Goal: Information Seeking & Learning: Learn about a topic

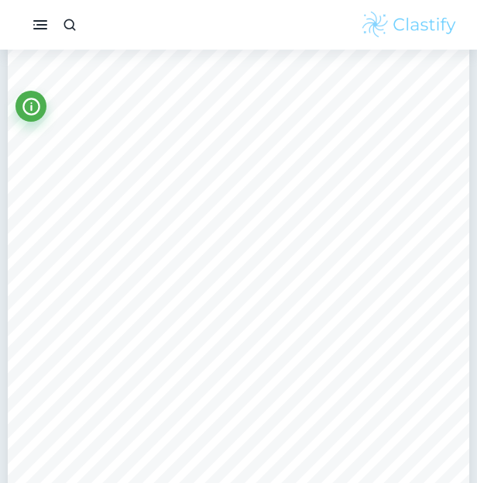
scroll to position [3506, 0]
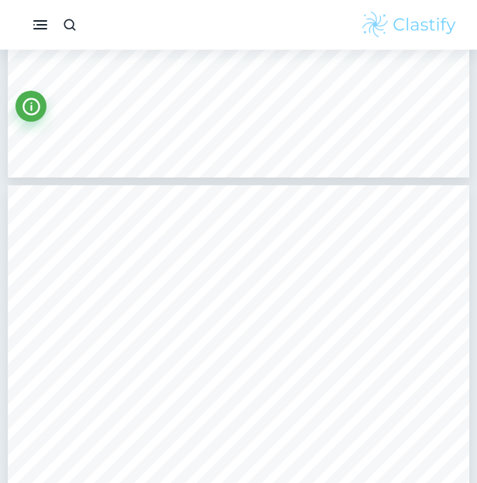
type input "3"
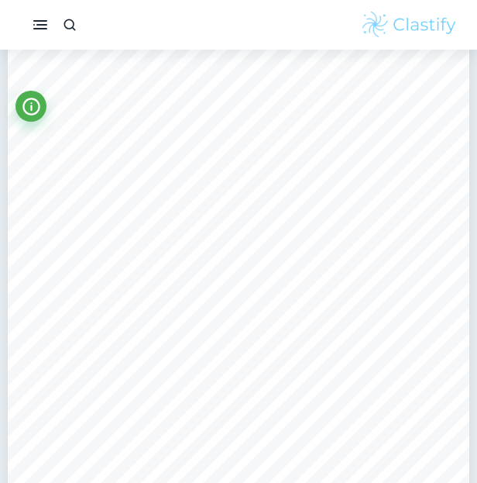
scroll to position [1632, 0]
